Goal: Information Seeking & Learning: Check status

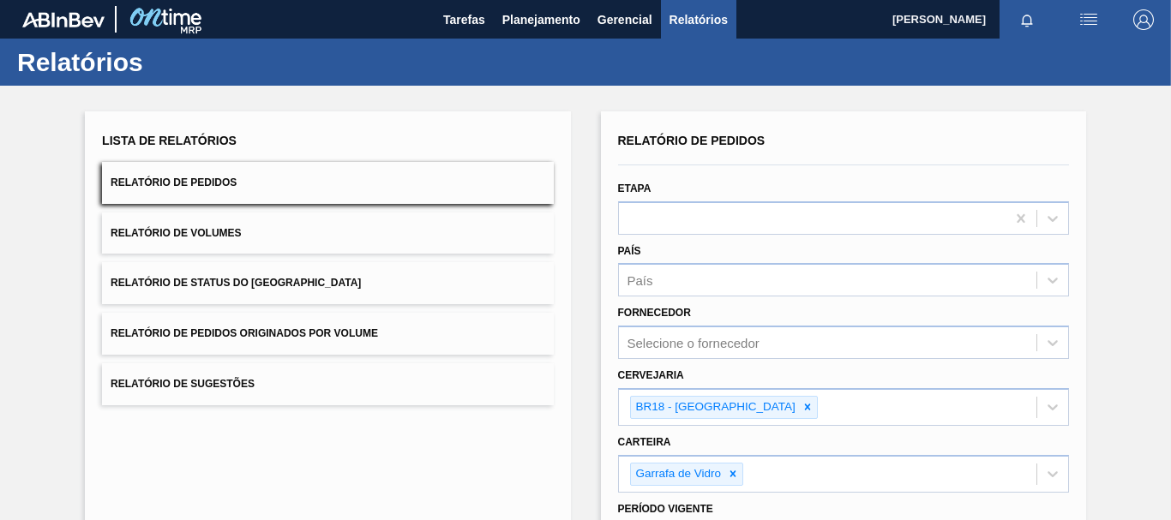
scroll to position [235, 0]
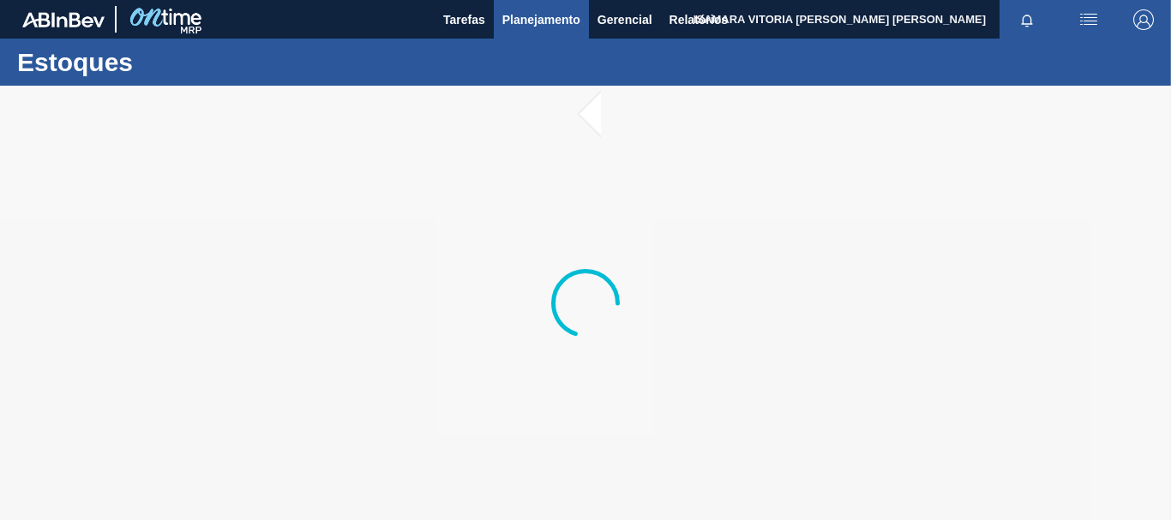
click at [558, 27] on span "Planejamento" at bounding box center [541, 19] width 78 height 21
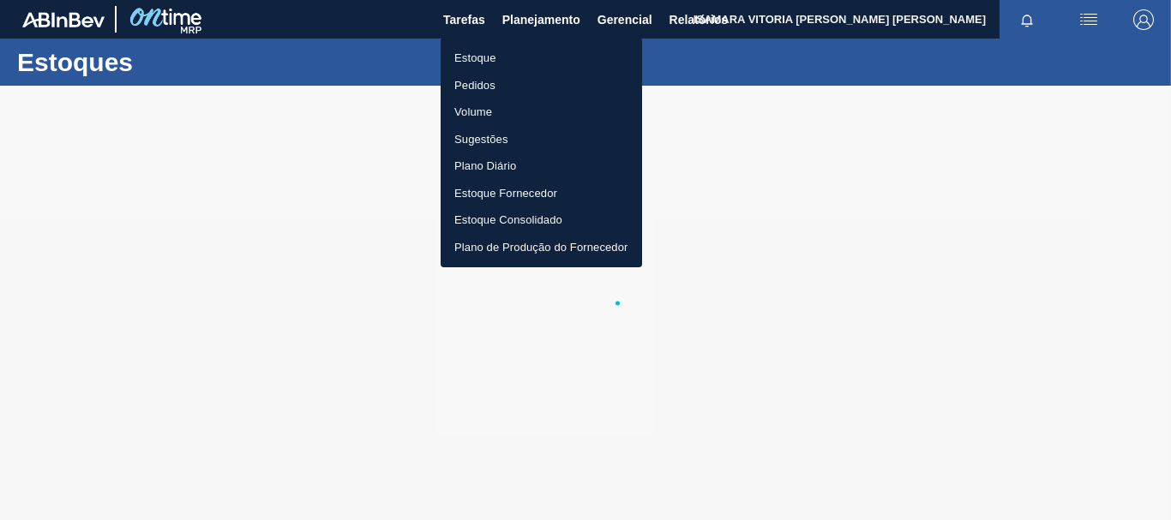
click at [463, 89] on li "Pedidos" at bounding box center [542, 85] width 202 height 27
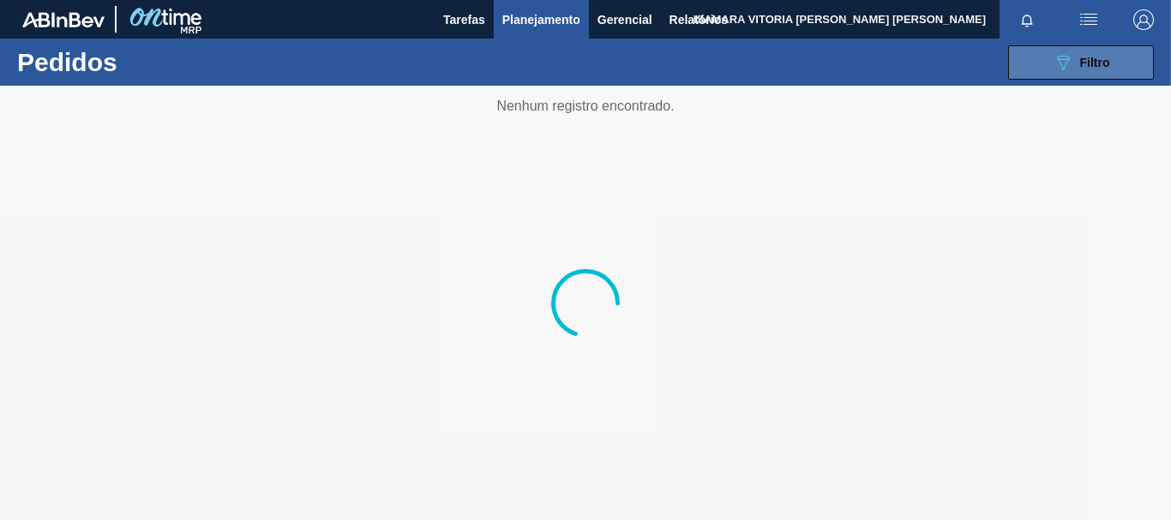
click at [1094, 72] on div "089F7B8B-B2A5-4AFE-B5C0-19BA573D28AC Filtro" at bounding box center [1081, 62] width 57 height 21
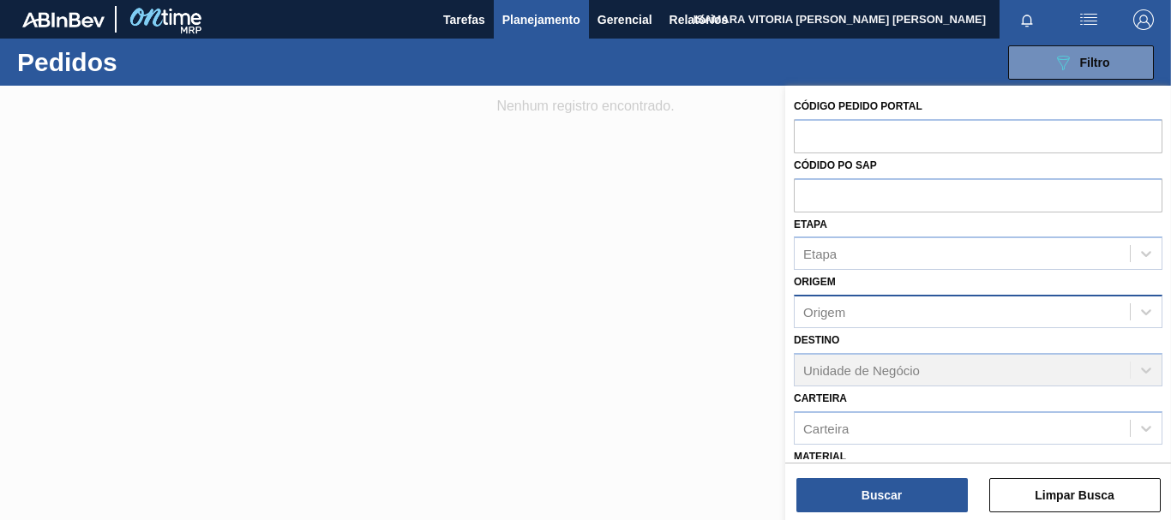
scroll to position [225, 0]
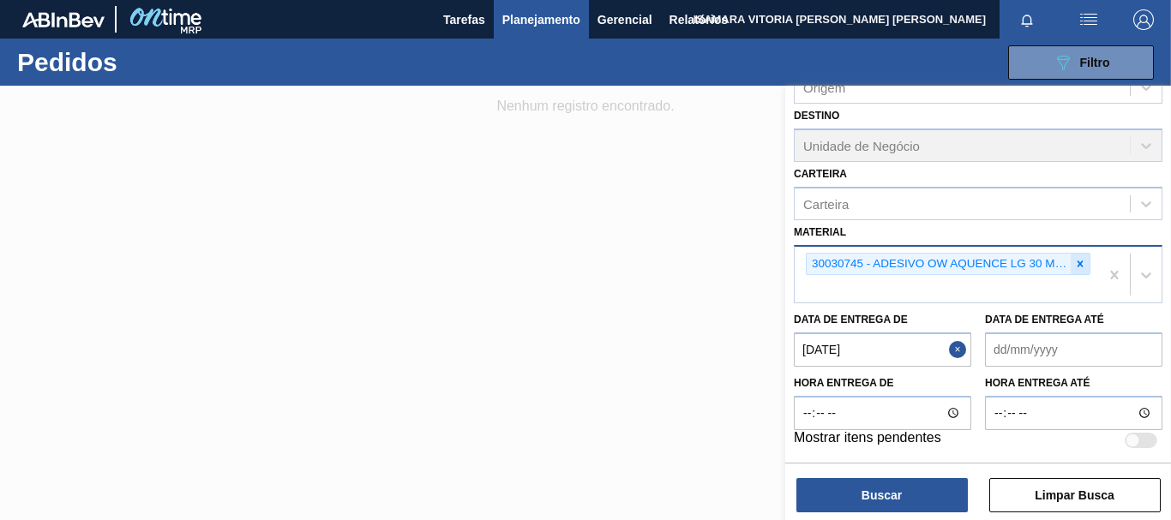
click at [1079, 262] on icon at bounding box center [1081, 264] width 6 height 6
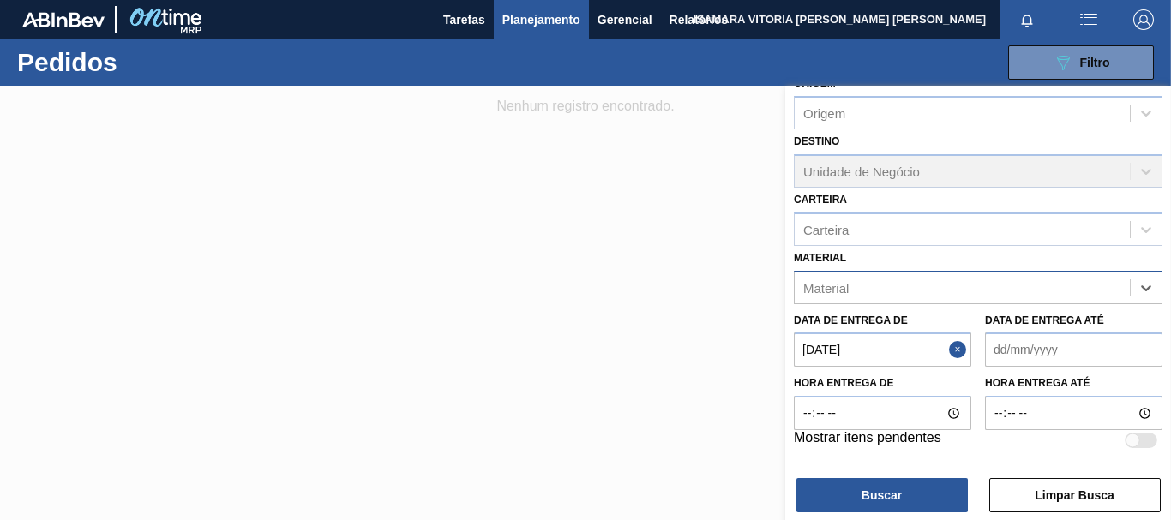
paste input "30017197"
type input "30017197"
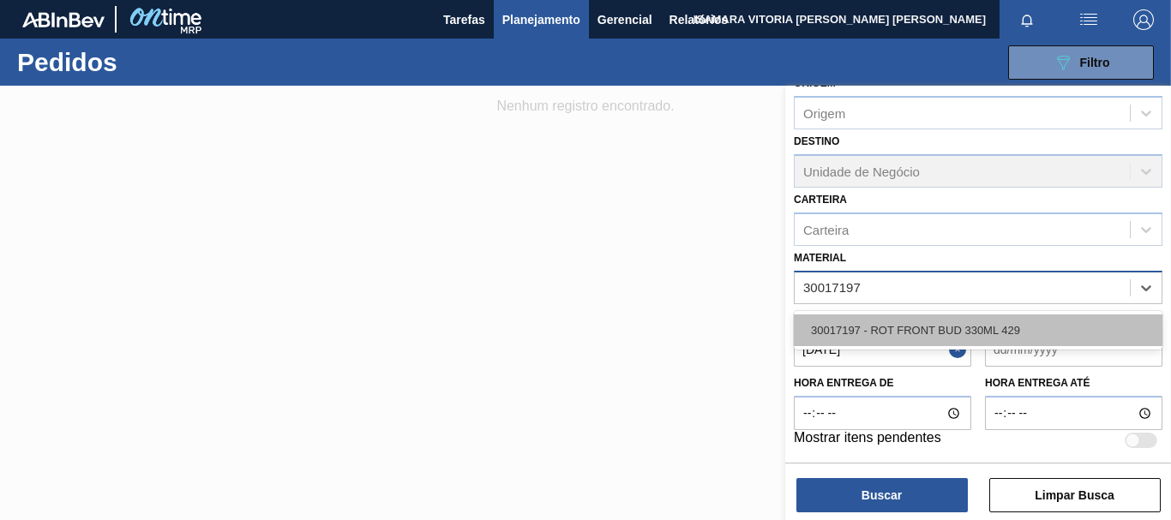
click at [968, 322] on div "30017197 - ROT FRONT BUD 330ML 429" at bounding box center [978, 331] width 369 height 32
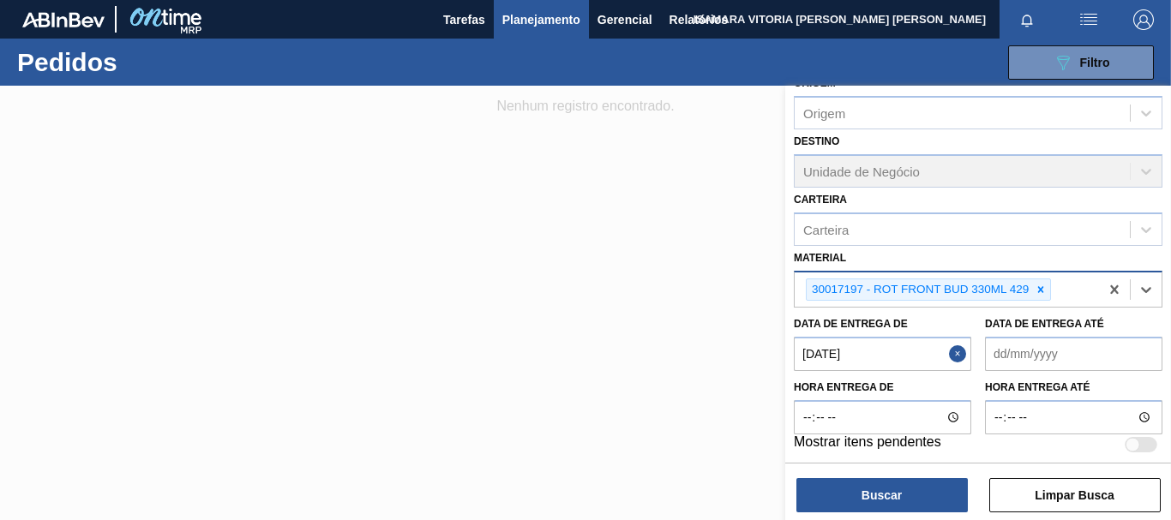
scroll to position [203, 0]
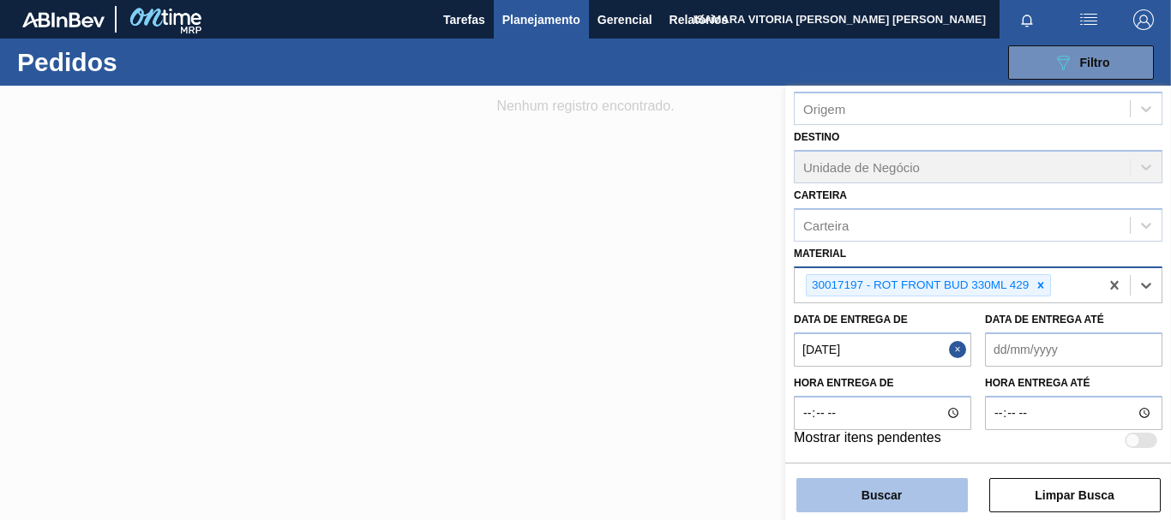
click at [936, 502] on button "Buscar" at bounding box center [882, 495] width 171 height 34
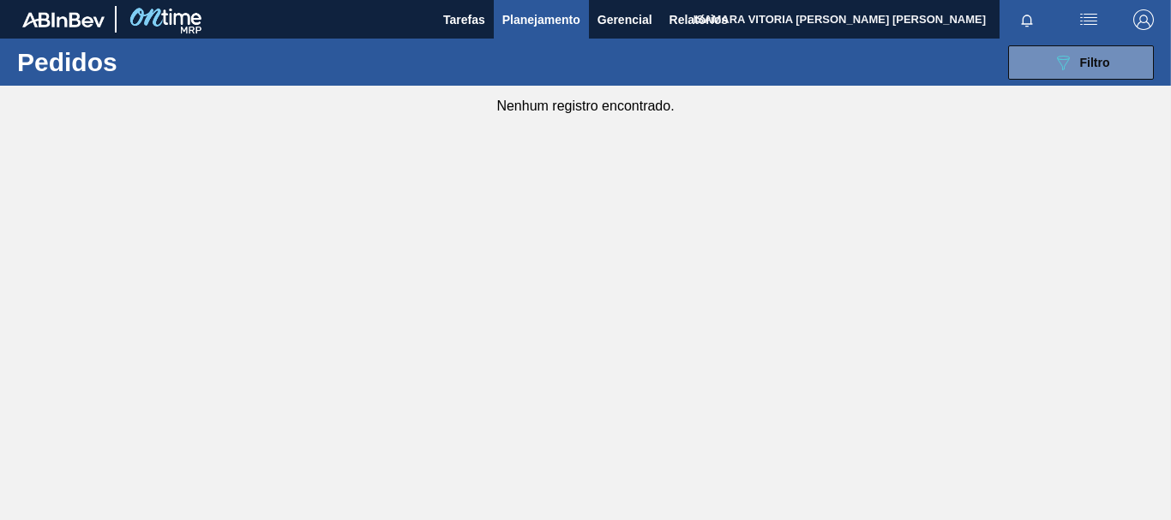
click at [1088, 31] on button "button" at bounding box center [1089, 19] width 55 height 39
